Goal: Information Seeking & Learning: Learn about a topic

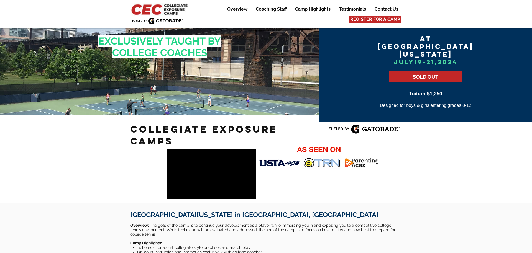
click at [165, 9] on img at bounding box center [160, 9] width 60 height 13
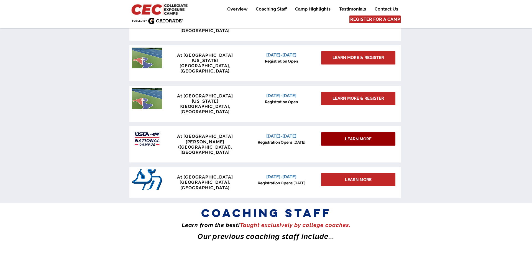
scroll to position [491, 0]
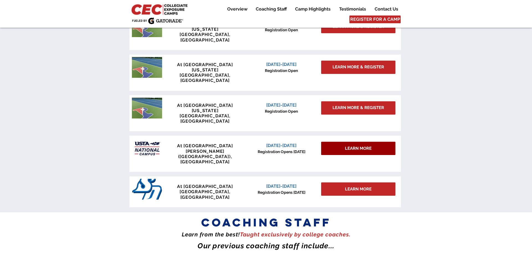
click at [362, 146] on span "LEARN MORE" at bounding box center [358, 149] width 27 height 6
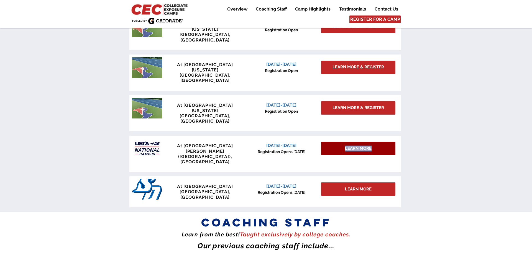
click at [362, 146] on span "LEARN MORE" at bounding box center [358, 149] width 27 height 6
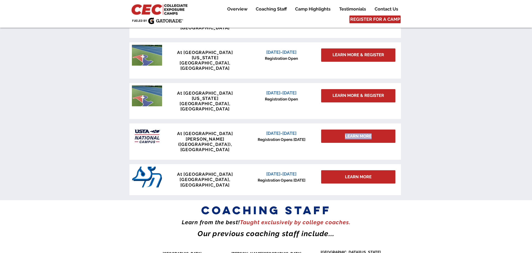
scroll to position [516, 0]
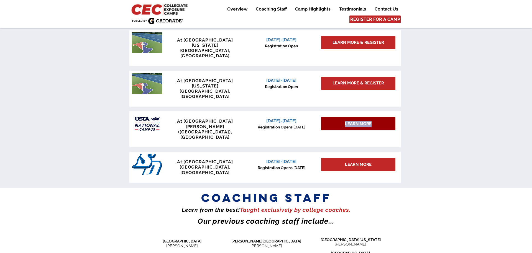
click at [356, 121] on span "LEARN MORE" at bounding box center [358, 124] width 27 height 6
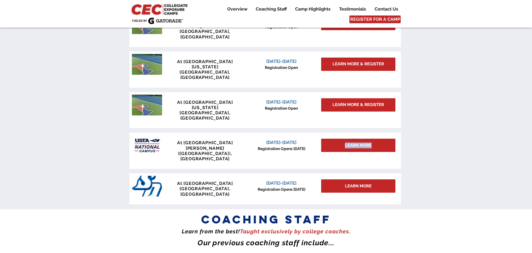
scroll to position [490, 0]
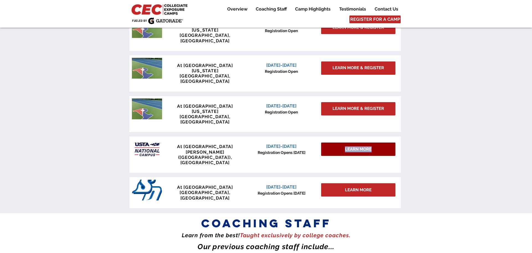
click at [354, 146] on span "LEARN MORE" at bounding box center [358, 149] width 27 height 6
click at [235, 150] on p "[PERSON_NAME] ([GEOGRAPHIC_DATA]), [GEOGRAPHIC_DATA]" at bounding box center [205, 158] width 82 height 16
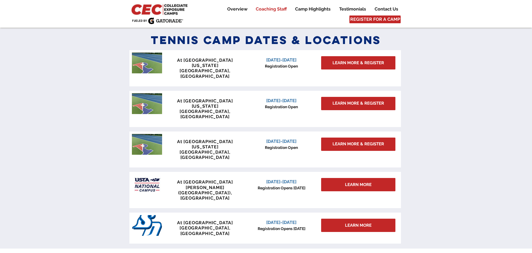
scroll to position [445, 0]
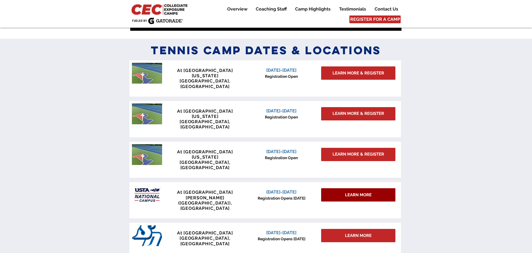
click at [363, 192] on span "LEARN MORE" at bounding box center [358, 195] width 27 height 6
click at [362, 192] on span "LEARN MORE" at bounding box center [358, 195] width 27 height 6
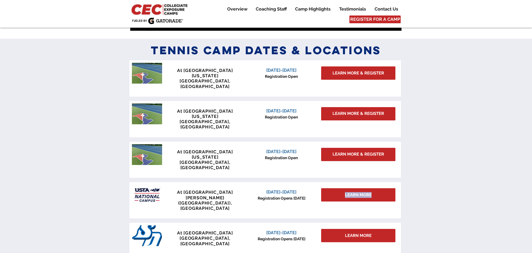
click at [317, 182] on div at bounding box center [264, 200] width 271 height 36
